Goal: Task Accomplishment & Management: Complete application form

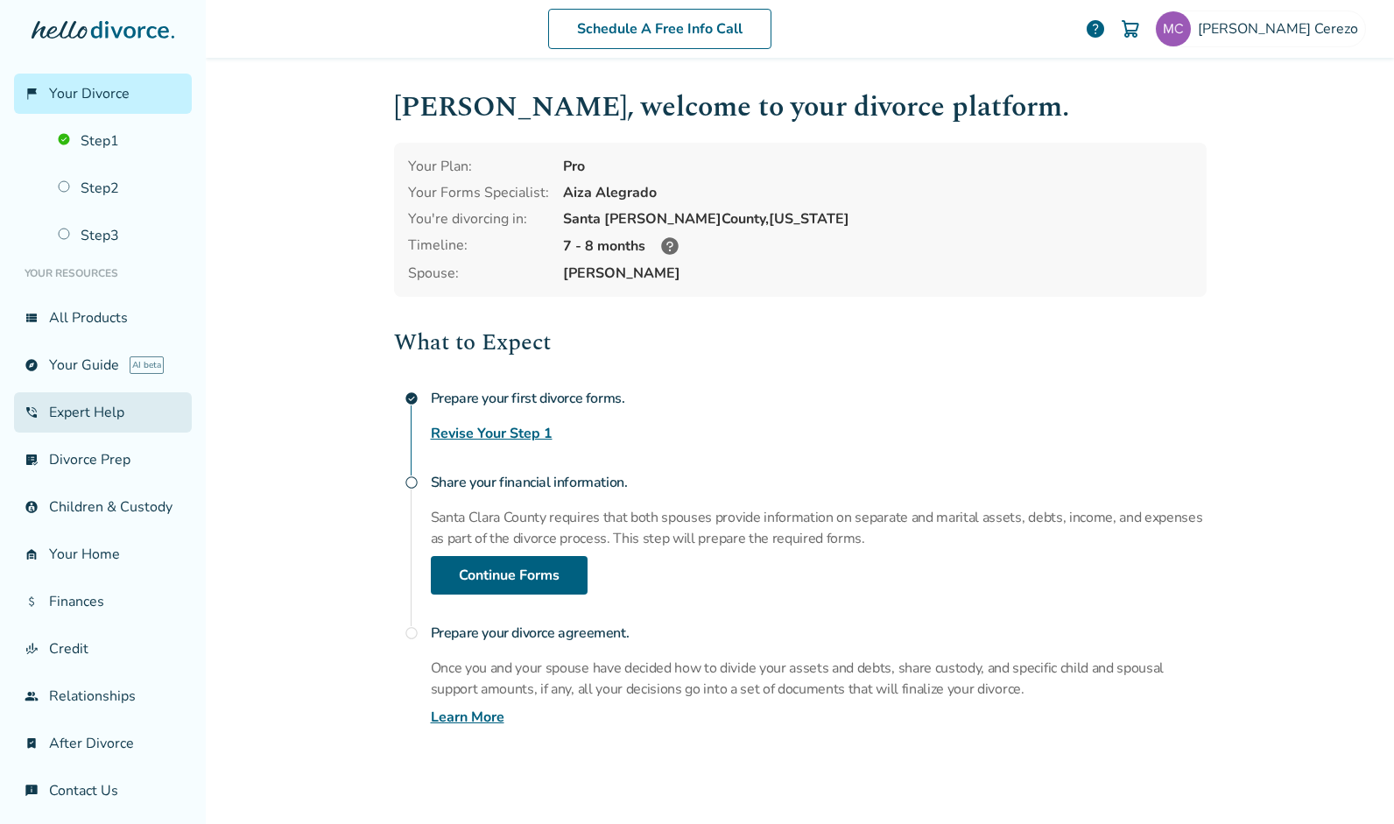
click at [130, 418] on link "phone_in_talk Expert Help" at bounding box center [103, 412] width 178 height 40
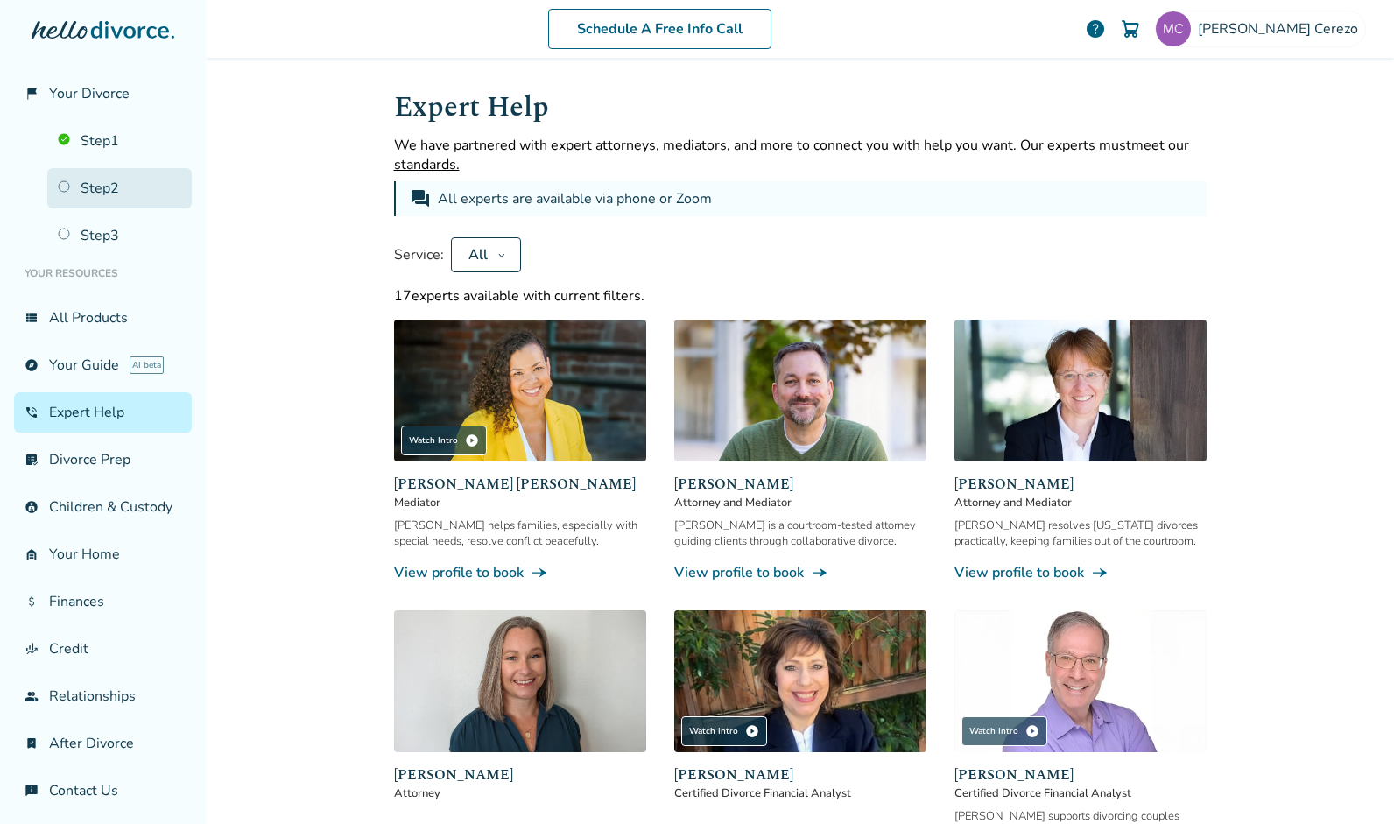
click at [87, 177] on link "Step 2" at bounding box center [119, 188] width 145 height 40
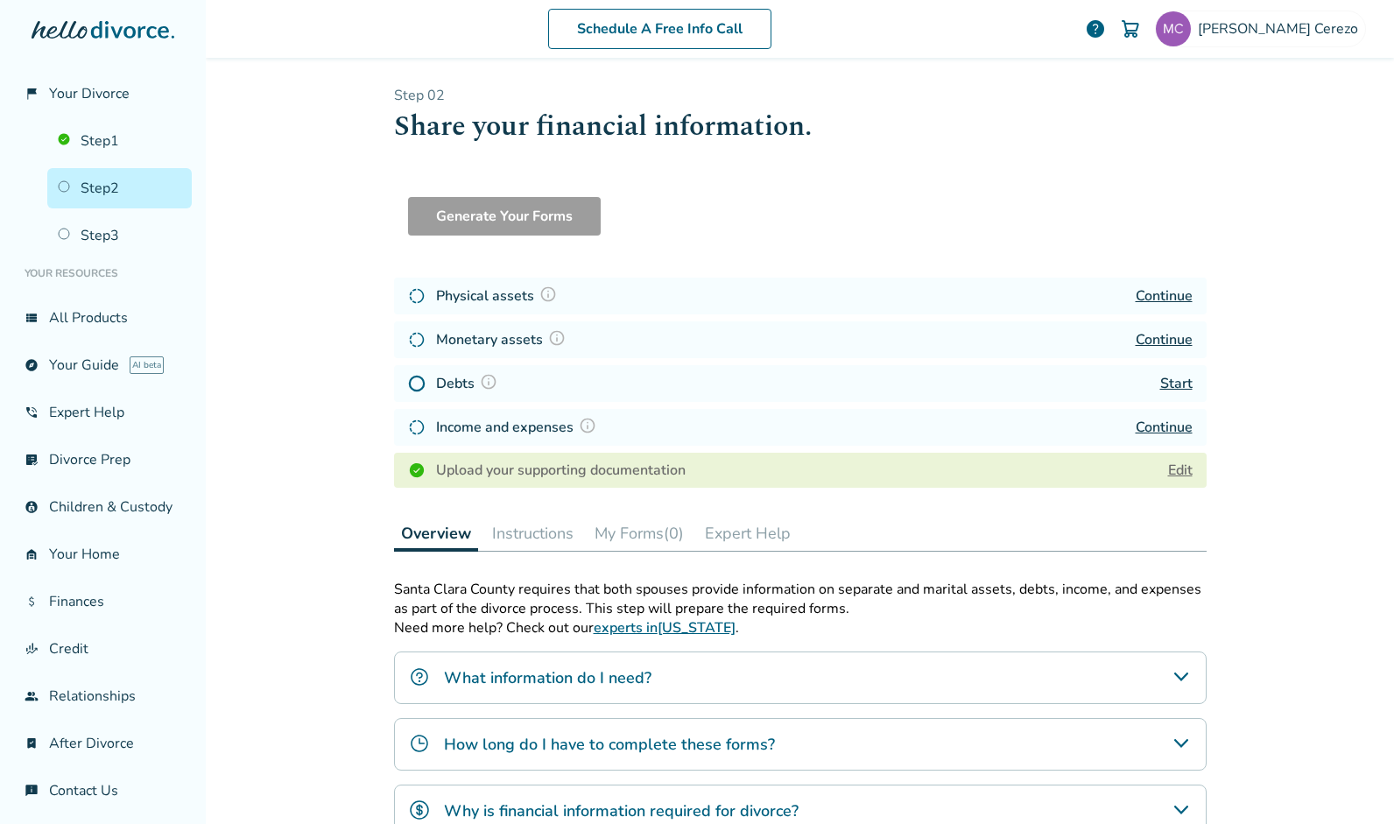
click at [1162, 385] on link "Start" at bounding box center [1176, 383] width 32 height 19
click at [91, 95] on span "Your Divorce" at bounding box center [89, 93] width 81 height 19
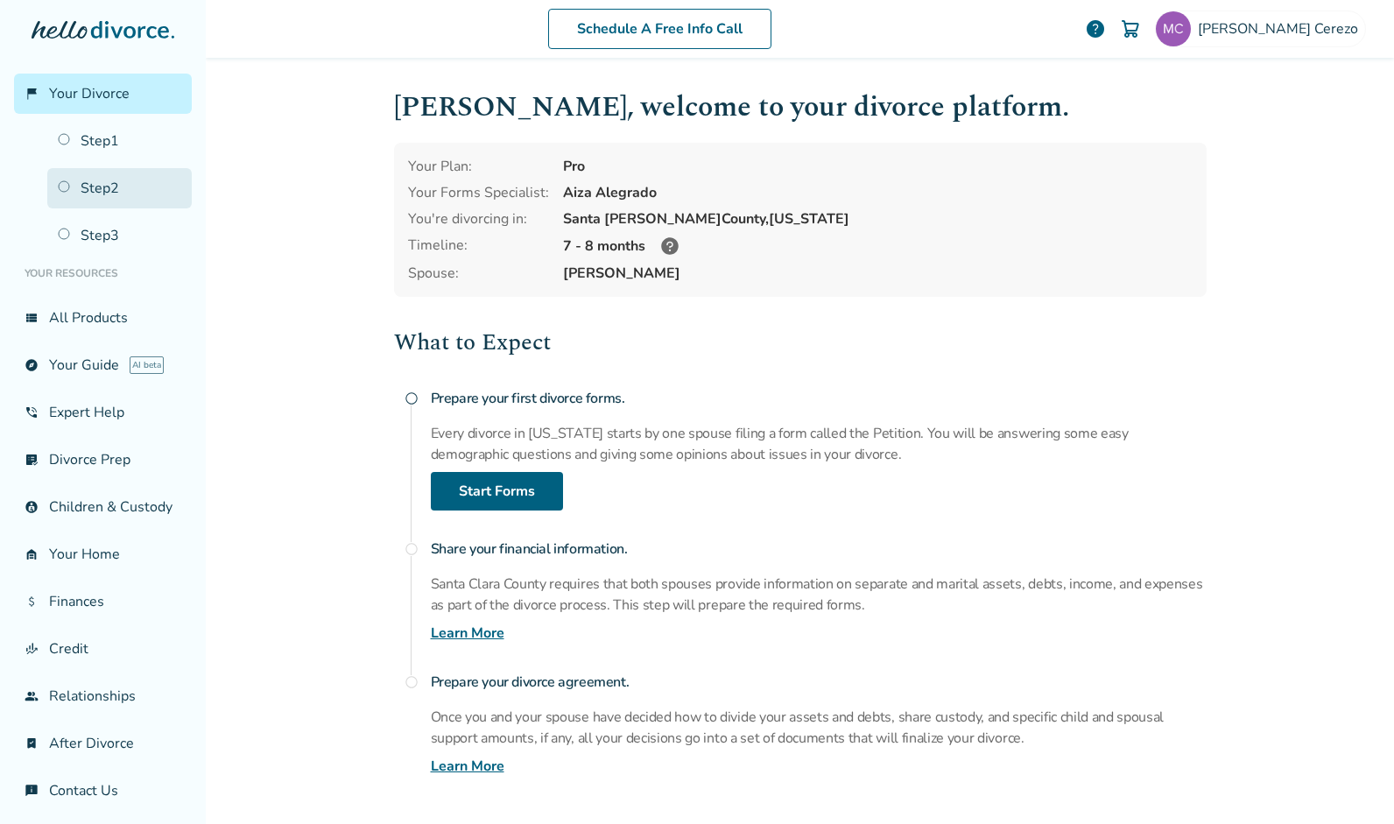
click at [107, 179] on link "Step 2" at bounding box center [119, 188] width 145 height 40
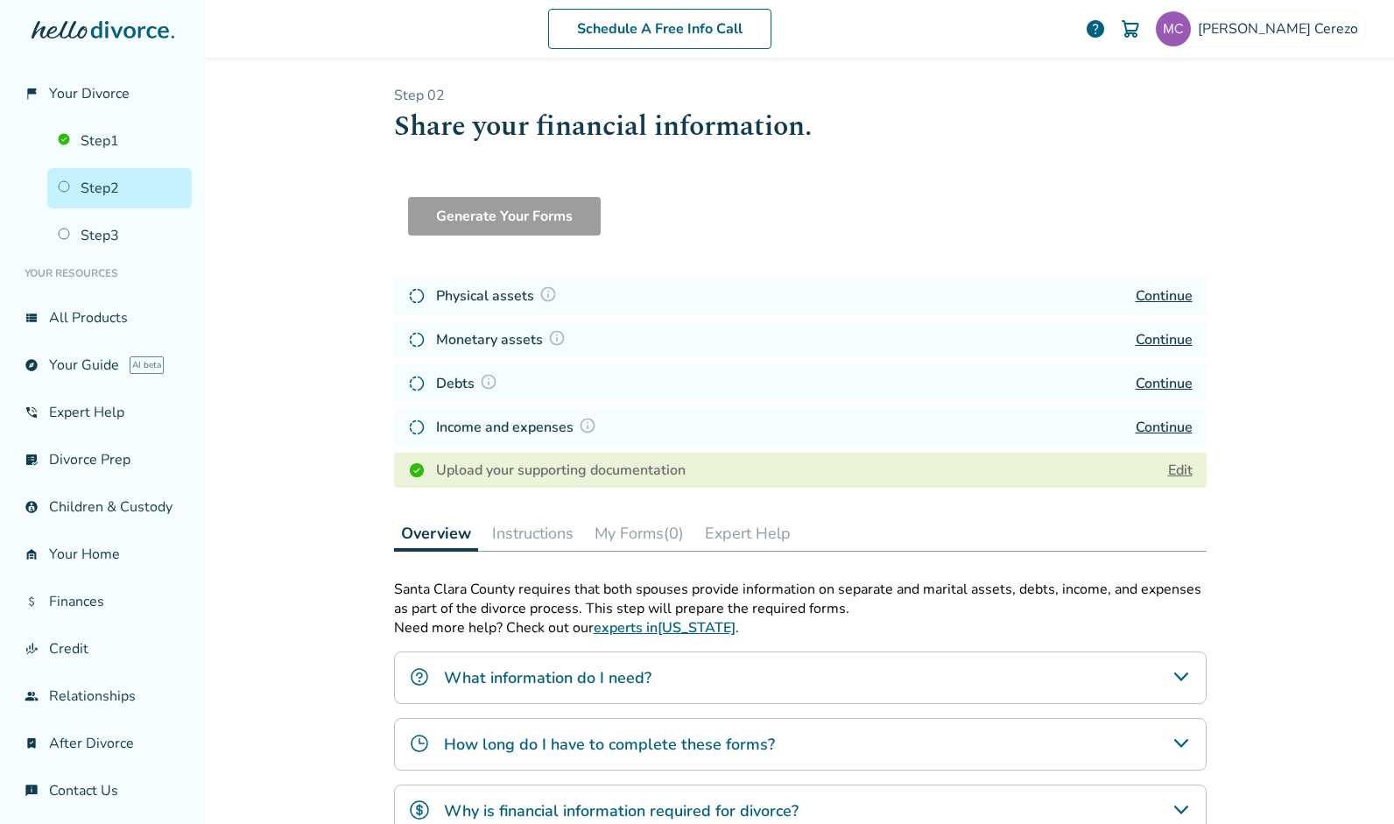
click at [1161, 287] on link "Continue" at bounding box center [1164, 295] width 57 height 19
click at [1167, 295] on link "Continue" at bounding box center [1164, 295] width 57 height 19
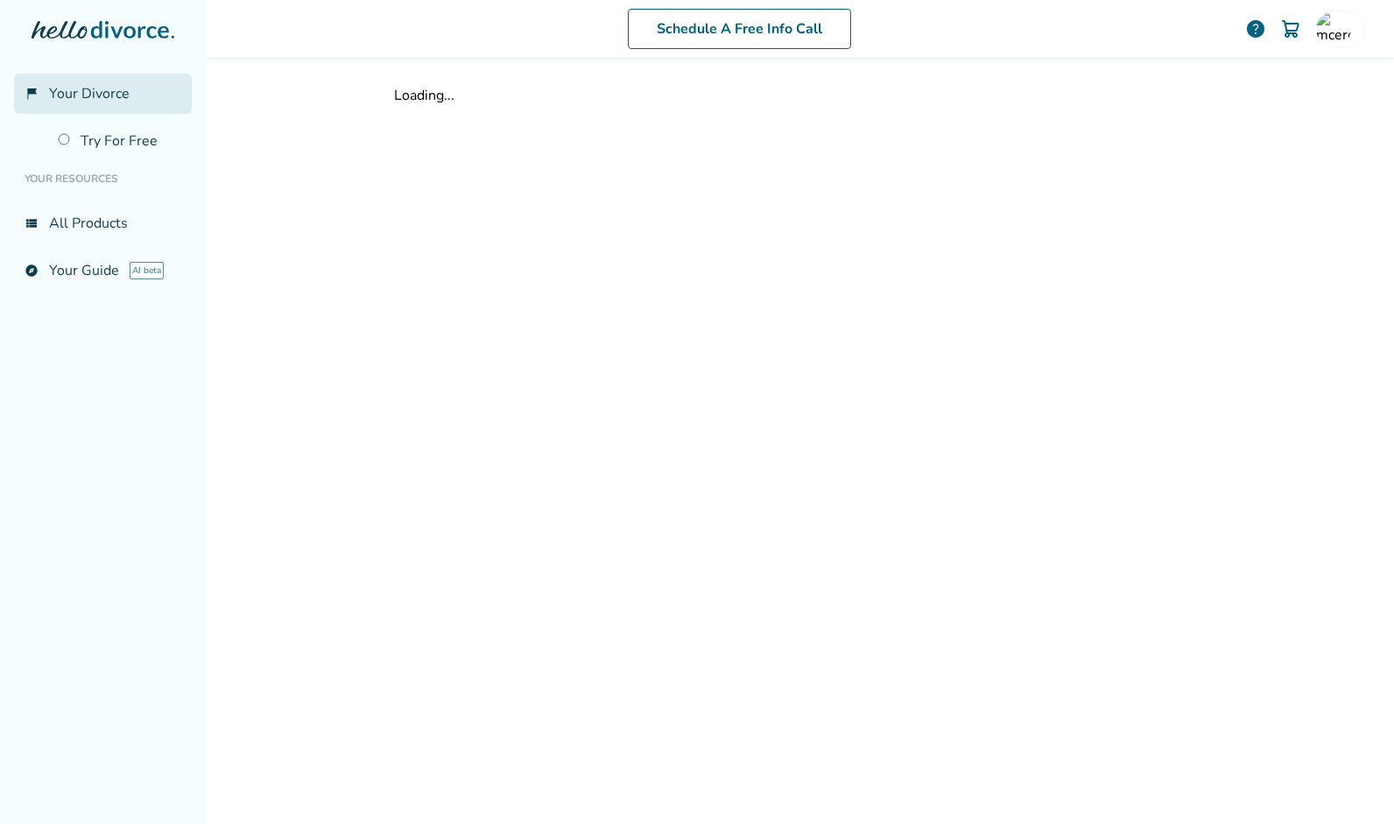
click at [94, 98] on span "Your Divorce" at bounding box center [89, 93] width 81 height 19
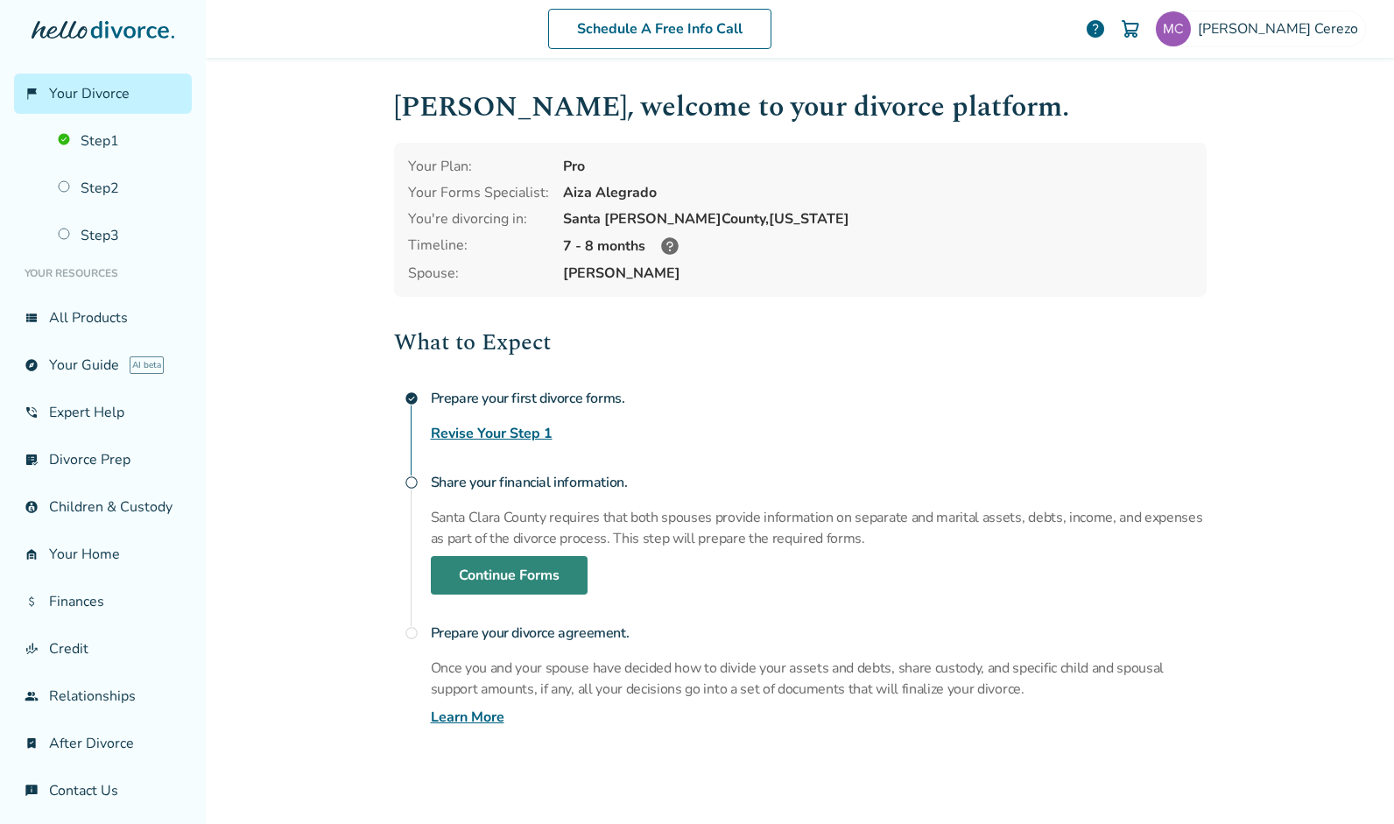
click at [490, 574] on link "Continue Forms" at bounding box center [509, 575] width 157 height 39
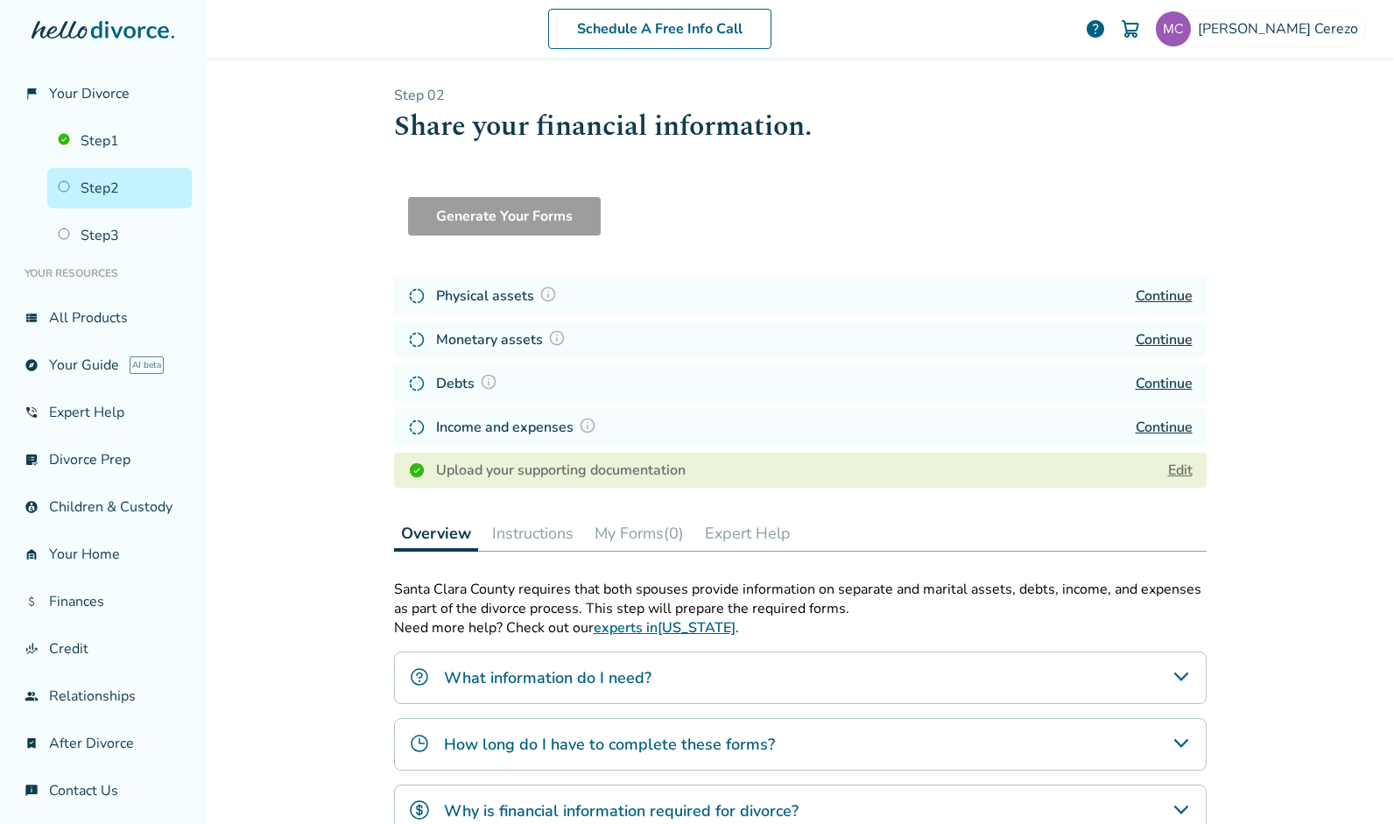
click at [1146, 290] on link "Continue" at bounding box center [1164, 295] width 57 height 19
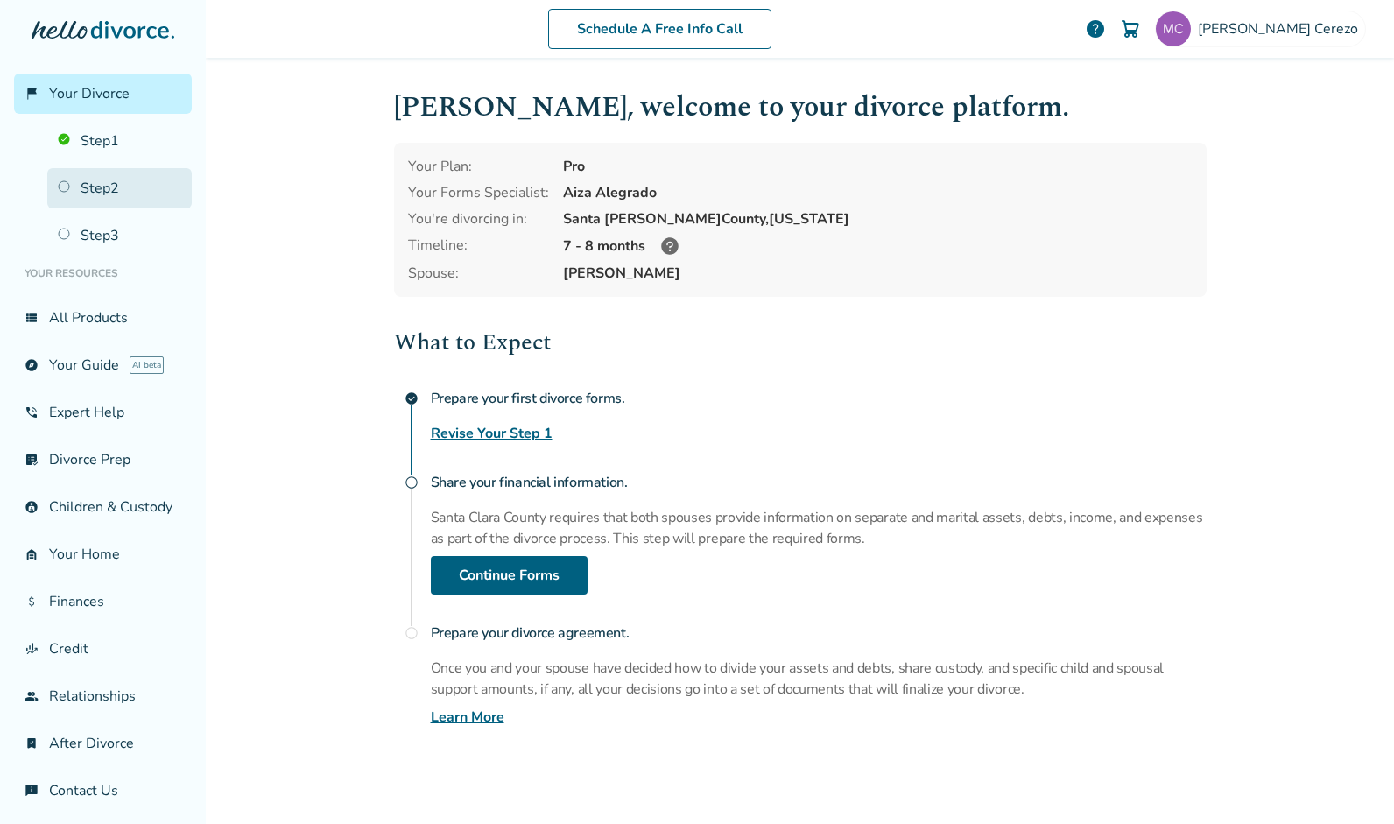
click at [105, 189] on link "Step 2" at bounding box center [119, 188] width 145 height 40
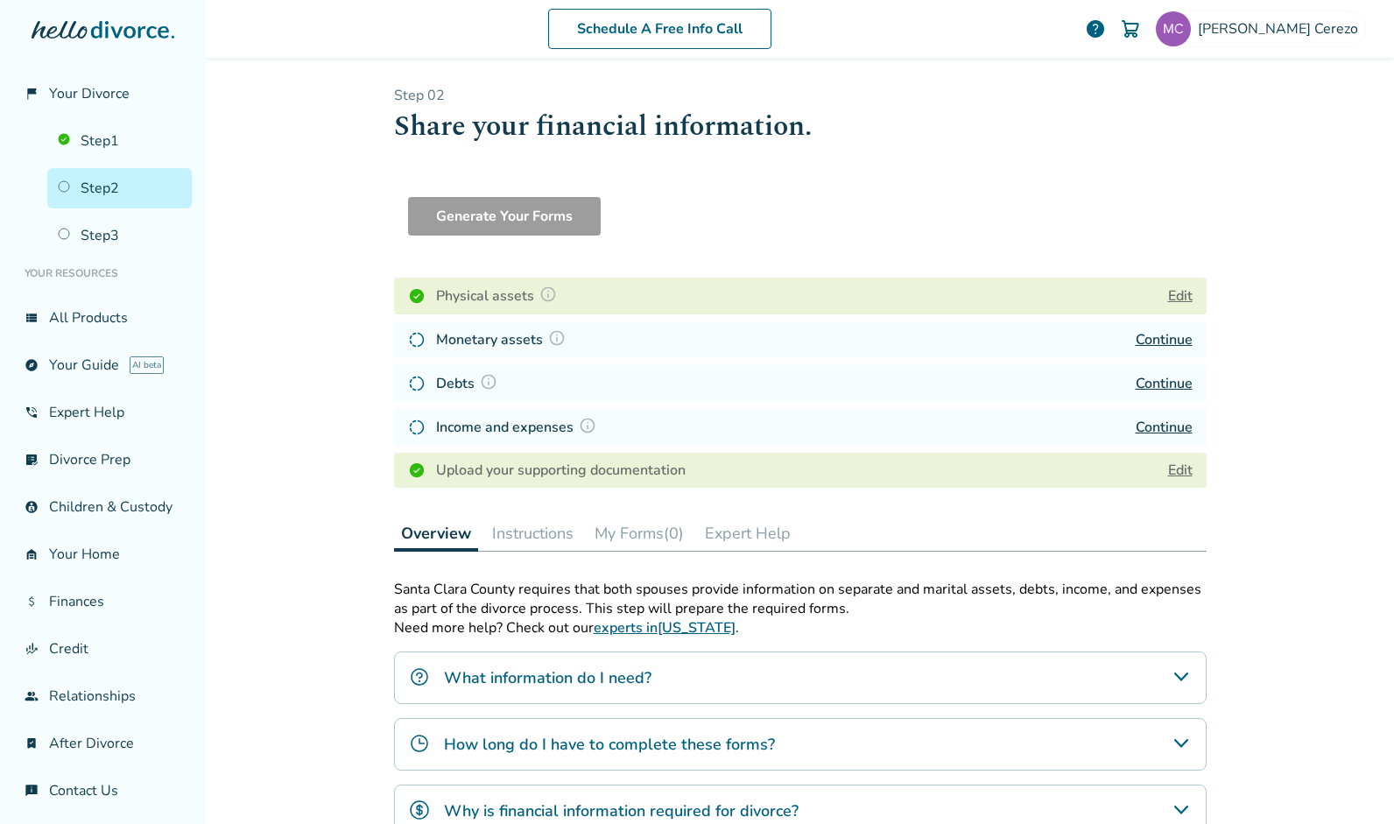
click at [1142, 341] on link "Continue" at bounding box center [1164, 339] width 57 height 19
click at [1144, 340] on link "Continue" at bounding box center [1164, 339] width 57 height 19
click at [1165, 424] on link "Continue" at bounding box center [1164, 427] width 57 height 19
